Goal: Find contact information: Find contact information

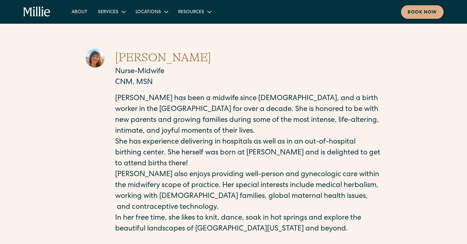
click at [40, 10] on icon "home" at bounding box center [36, 12] width 27 height 11
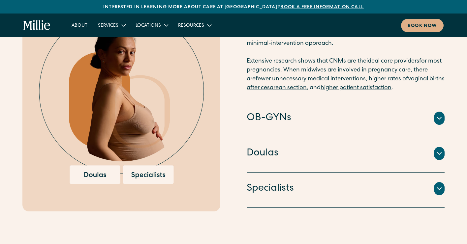
scroll to position [769, 0]
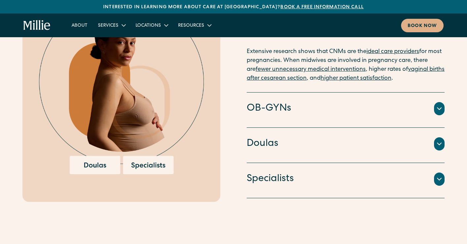
click at [436, 140] on icon at bounding box center [439, 144] width 8 height 8
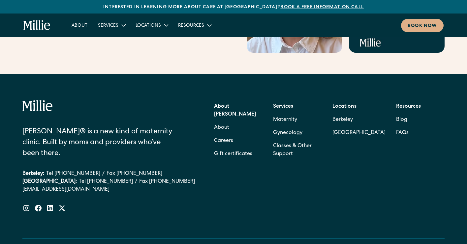
scroll to position [2694, 0]
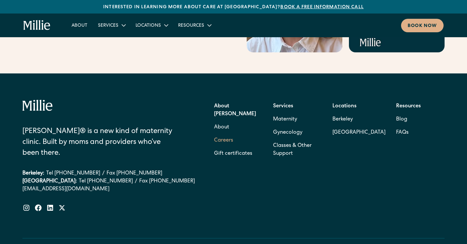
click at [224, 134] on link "Careers" at bounding box center [223, 140] width 19 height 13
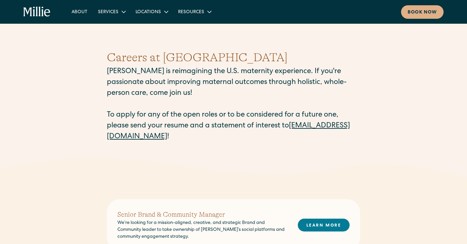
click at [38, 9] on icon "home" at bounding box center [36, 12] width 27 height 11
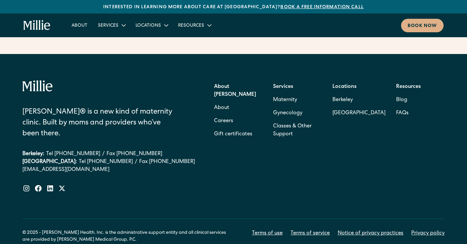
scroll to position [2713, 0]
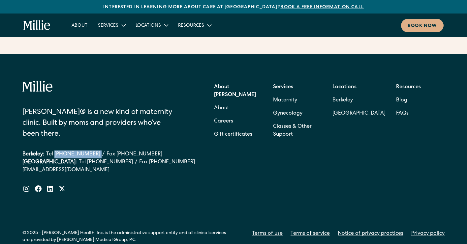
drag, startPoint x: 92, startPoint y: 115, endPoint x: 54, endPoint y: 115, distance: 37.2
click at [54, 151] on div "Berkeley: Tel (510) 495-0310 / Fax (510) 244-0446" at bounding box center [108, 155] width 173 height 8
copy link "(510) 495-0310"
